Goal: Navigation & Orientation: Find specific page/section

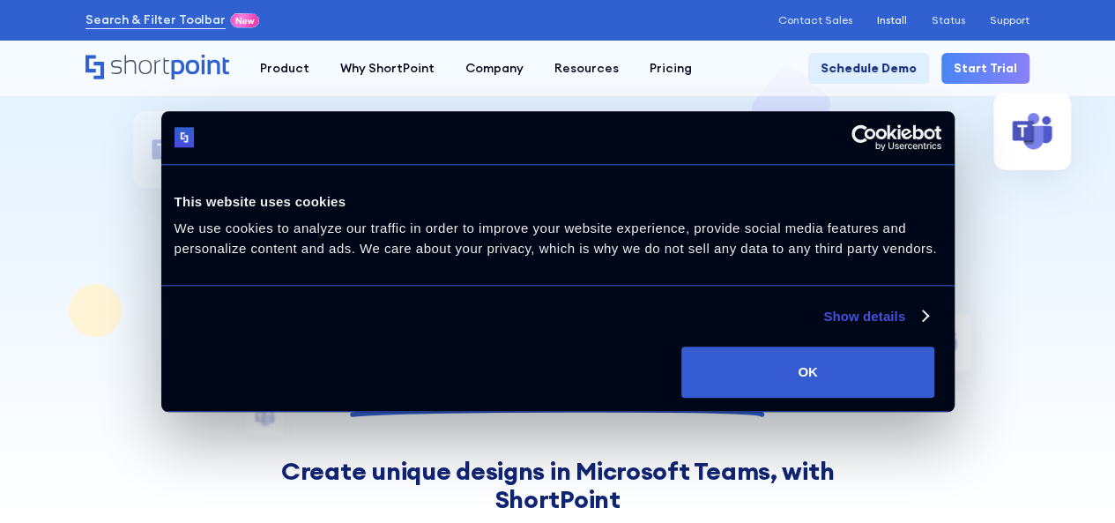
click at [891, 24] on p "Install" at bounding box center [892, 20] width 30 height 12
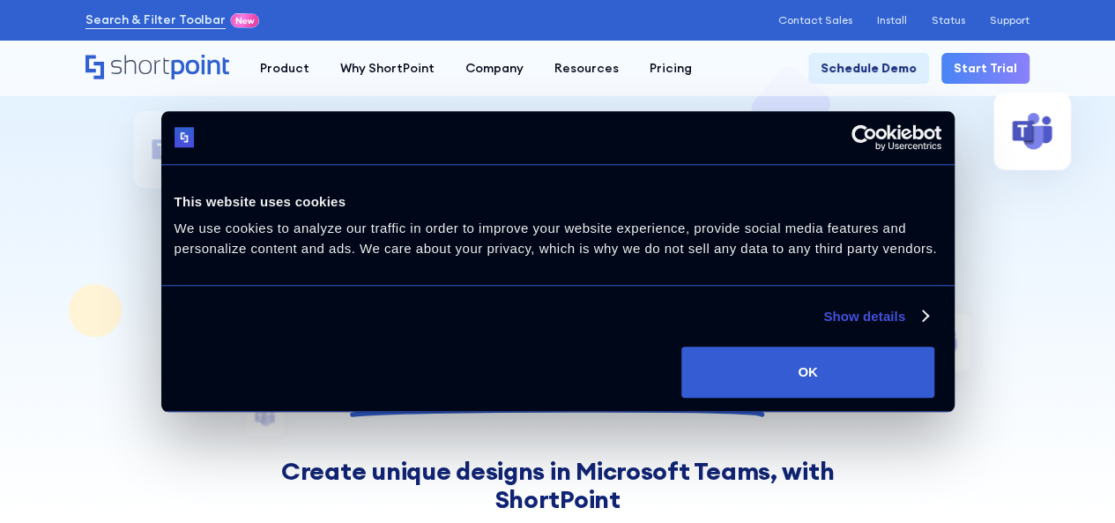
scroll to position [88, 0]
